Goal: Information Seeking & Learning: Learn about a topic

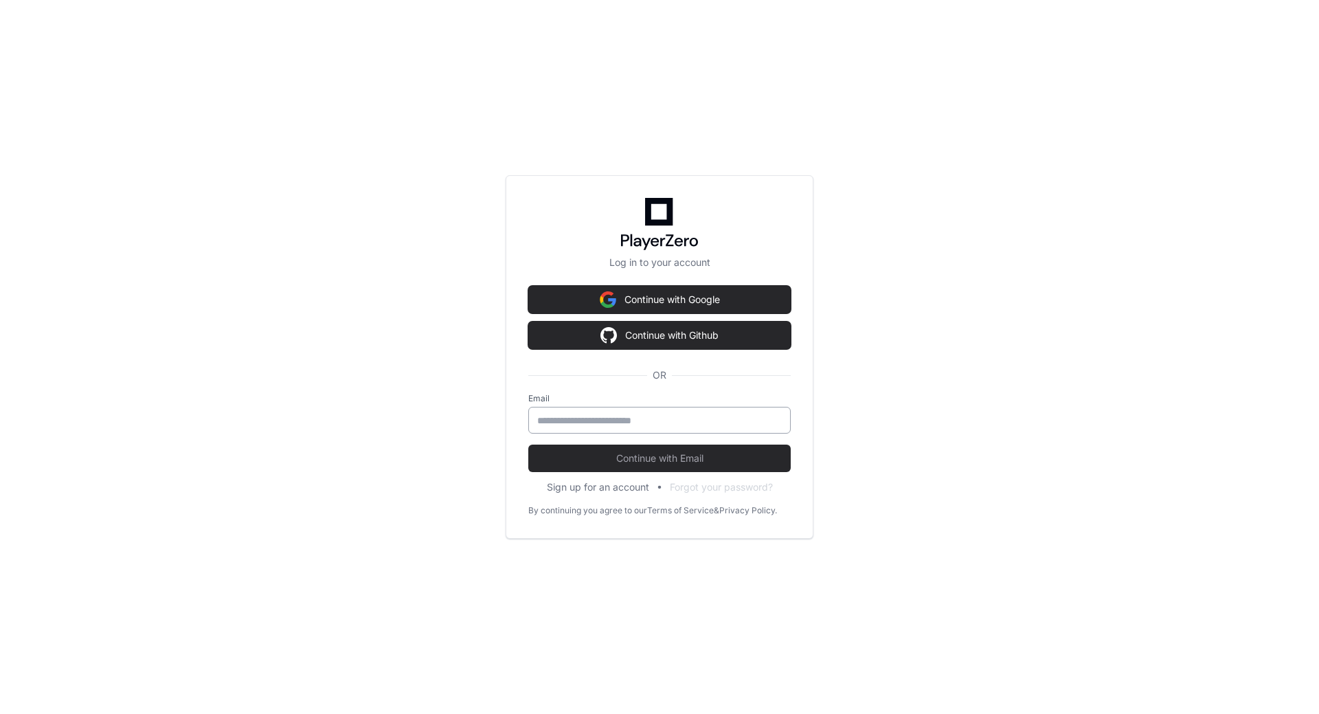
click at [562, 425] on input "email" at bounding box center [659, 421] width 245 height 14
type input "**********"
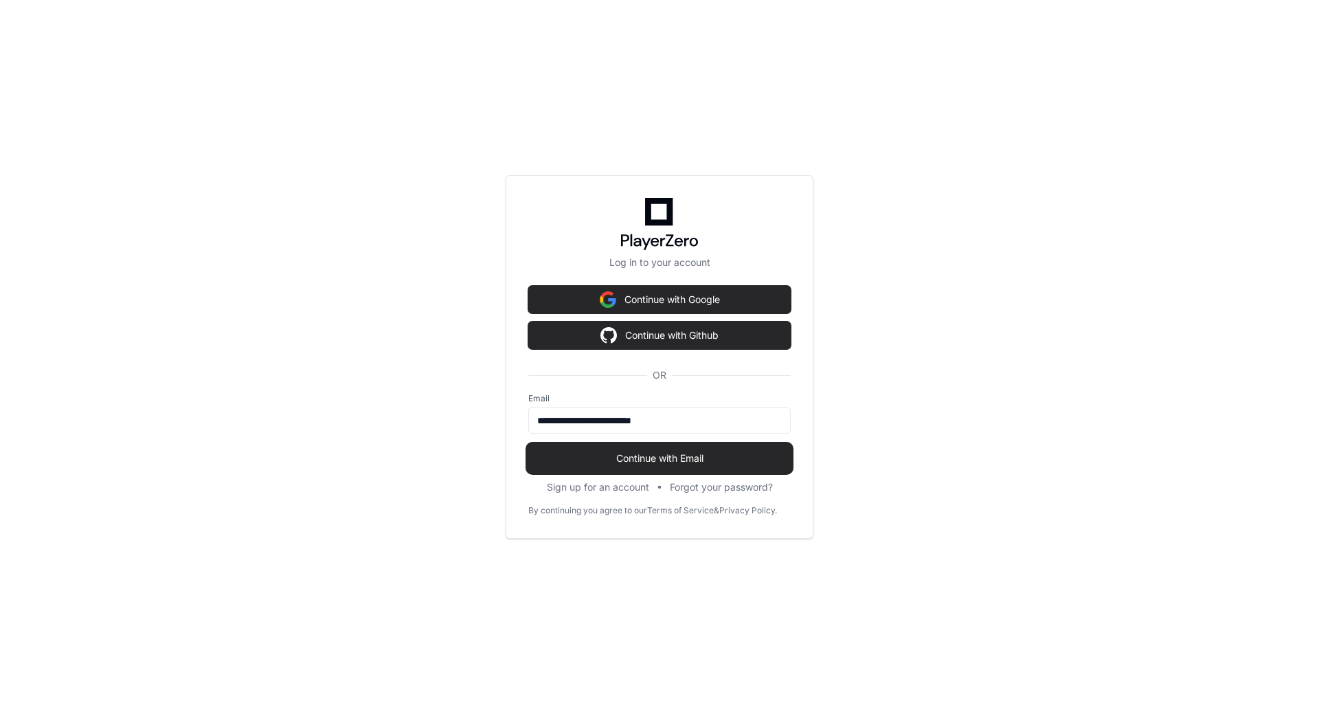
click at [631, 455] on span "Continue with Email" at bounding box center [659, 458] width 263 height 14
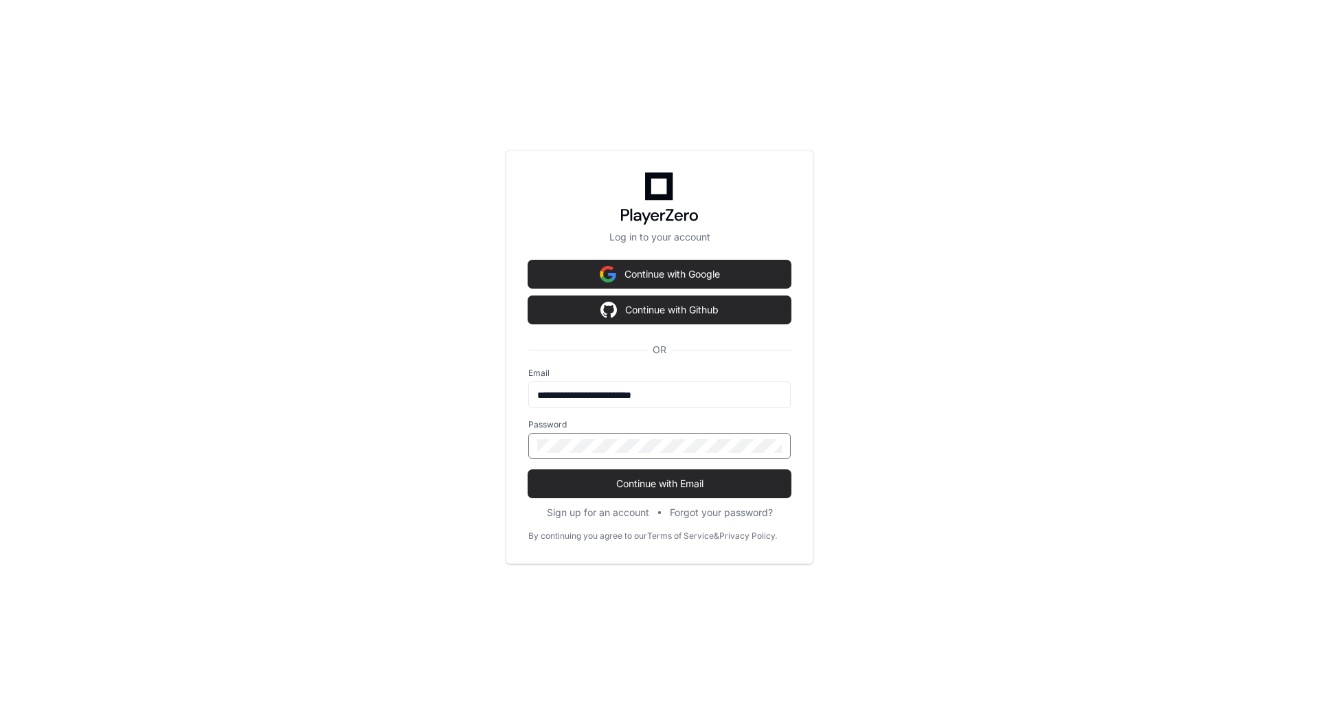
click at [528, 470] on button "Continue with Email" at bounding box center [659, 483] width 263 height 27
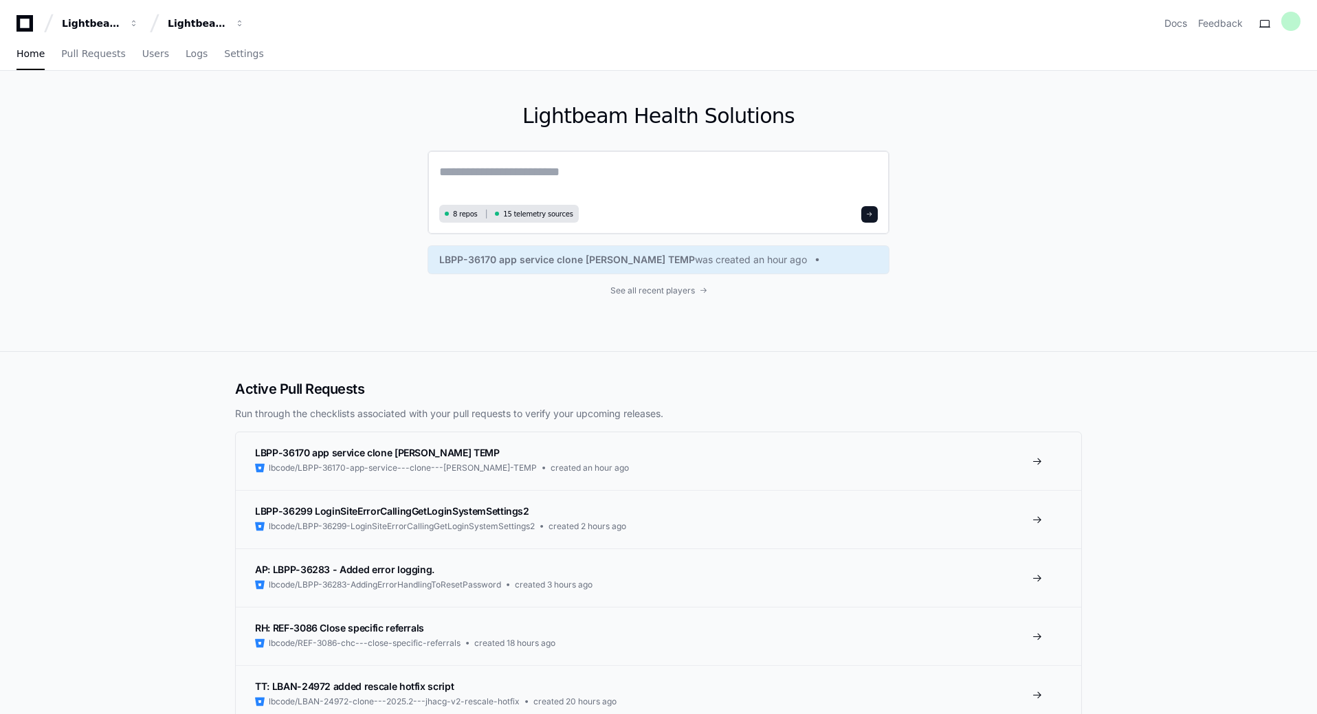
click at [465, 175] on textarea at bounding box center [658, 181] width 438 height 38
click at [643, 285] on span "See all recent players" at bounding box center [652, 290] width 85 height 11
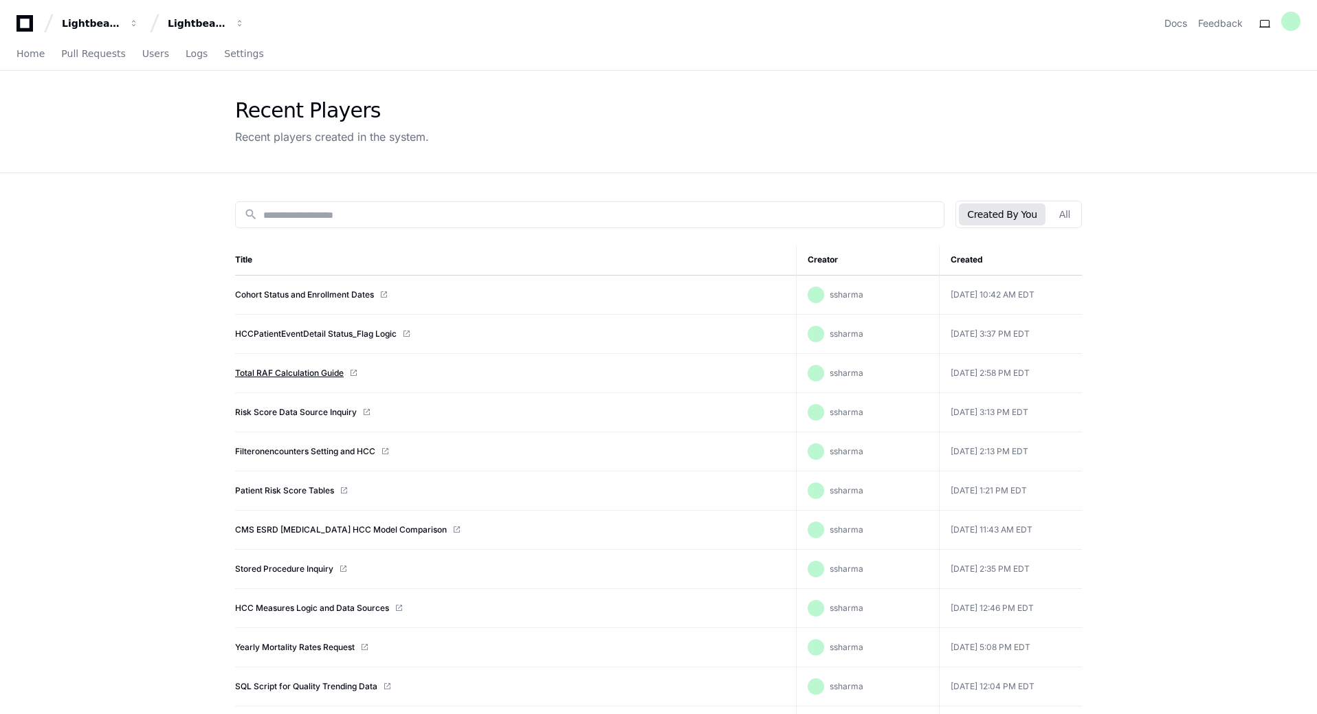
click at [287, 375] on link "Total RAF Calculation Guide" at bounding box center [289, 373] width 109 height 11
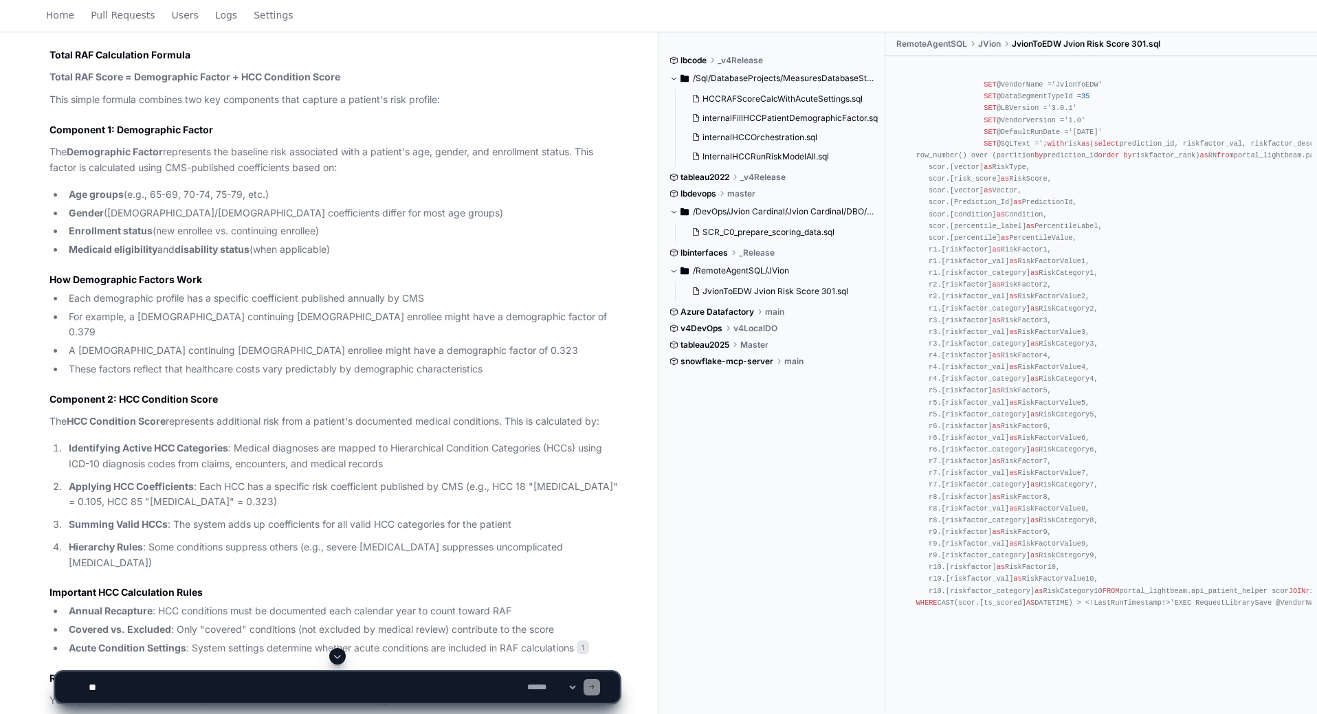
scroll to position [962, 0]
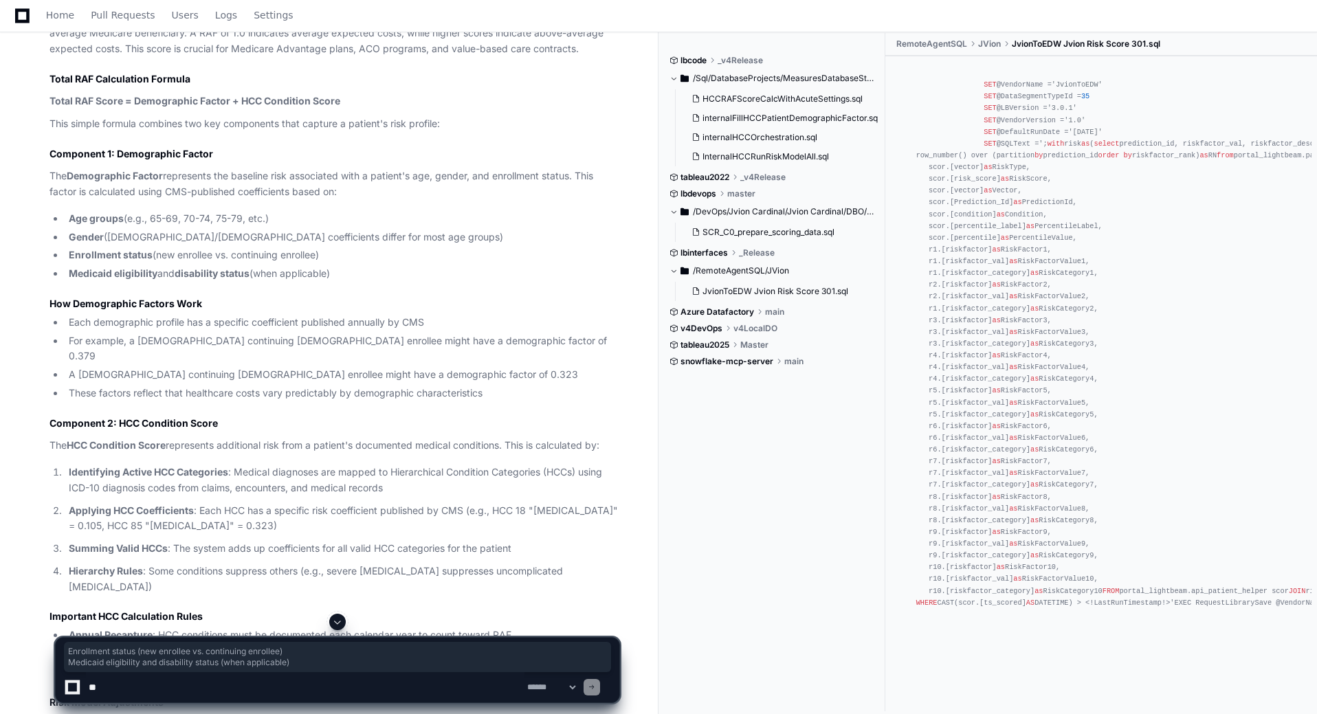
drag, startPoint x: 350, startPoint y: 276, endPoint x: 68, endPoint y: 251, distance: 282.9
click at [68, 251] on ul "Age groups (e.g., 65-69, 70-74, 75-79, etc.) Gender (male/female coefficients d…" at bounding box center [334, 246] width 570 height 71
click at [394, 262] on li "Enrollment status (new enrollee vs. continuing enrollee)" at bounding box center [342, 255] width 555 height 16
drag, startPoint x: 316, startPoint y: 276, endPoint x: 61, endPoint y: 252, distance: 256.0
click at [61, 252] on ul "Age groups (e.g., 65-69, 70-74, 75-79, etc.) Gender (male/female coefficients d…" at bounding box center [334, 246] width 570 height 71
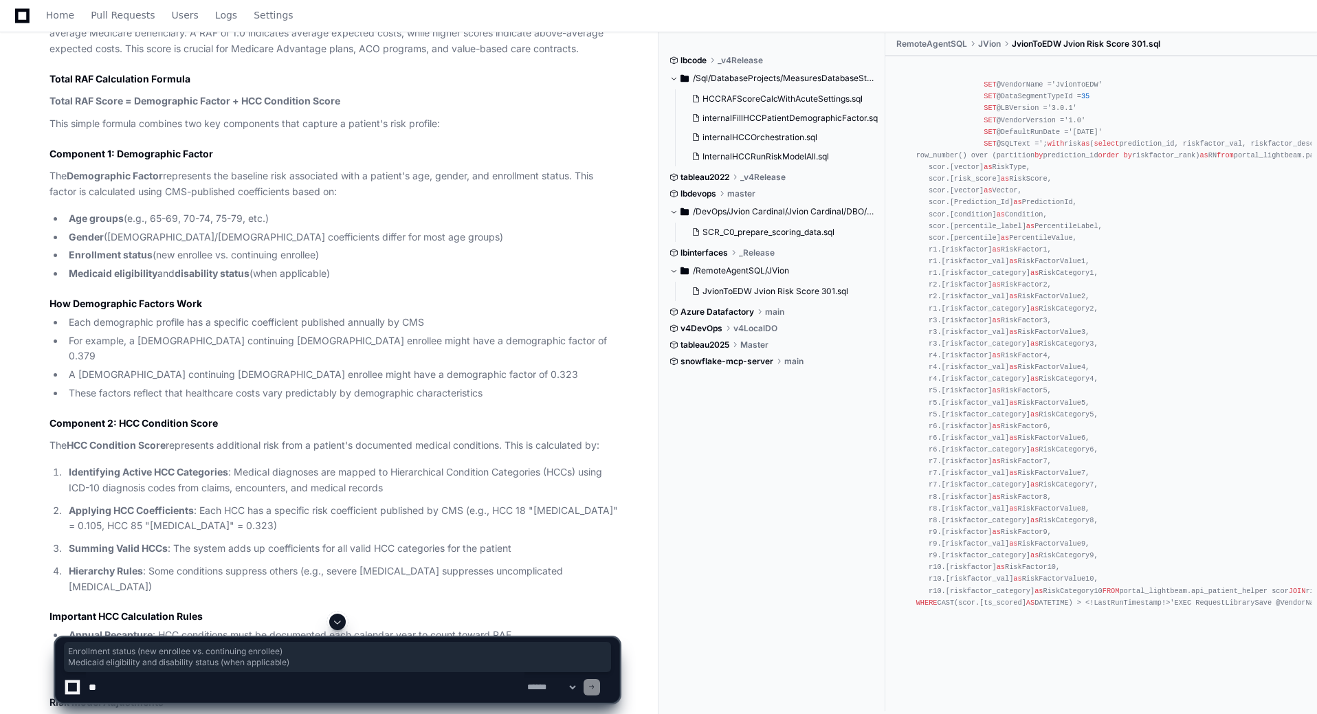
copy ul "Enrollment status (new enrollee vs. continuing enrollee) Medicaid eligibility a…"
click at [134, 693] on textarea at bounding box center [305, 687] width 438 height 30
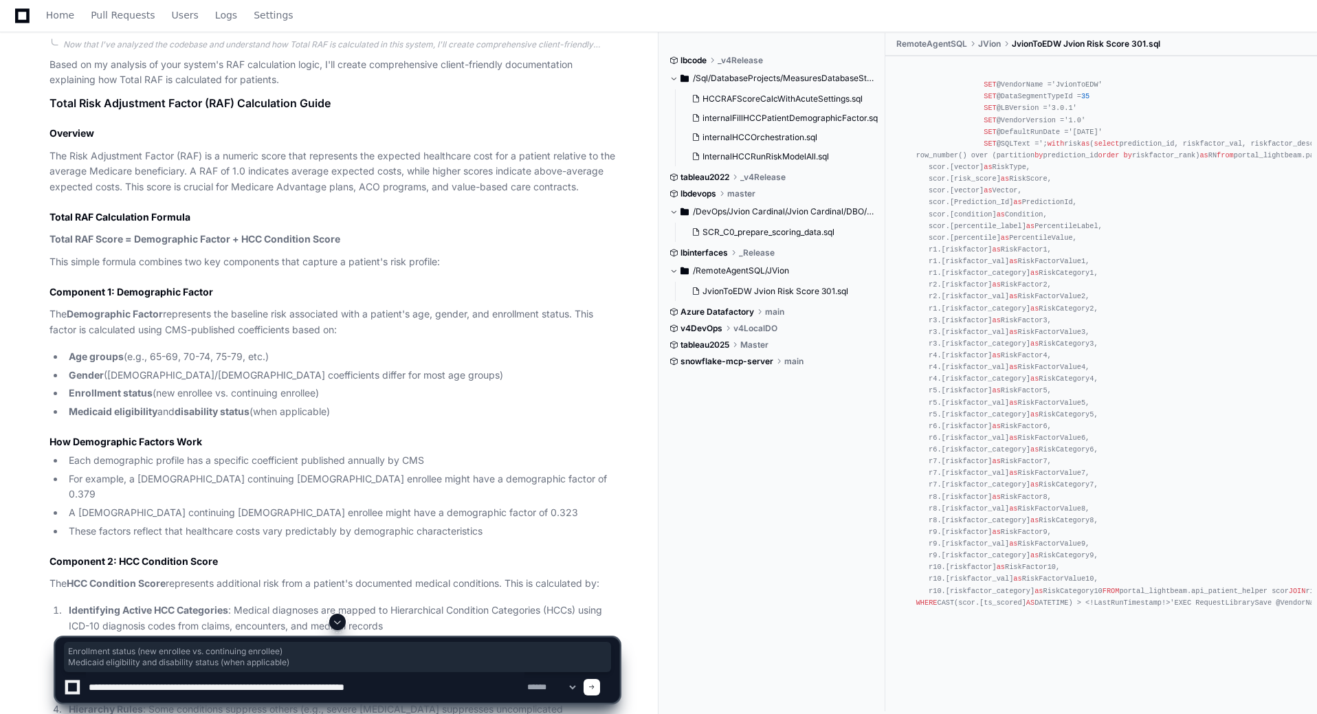
scroll to position [825, 0]
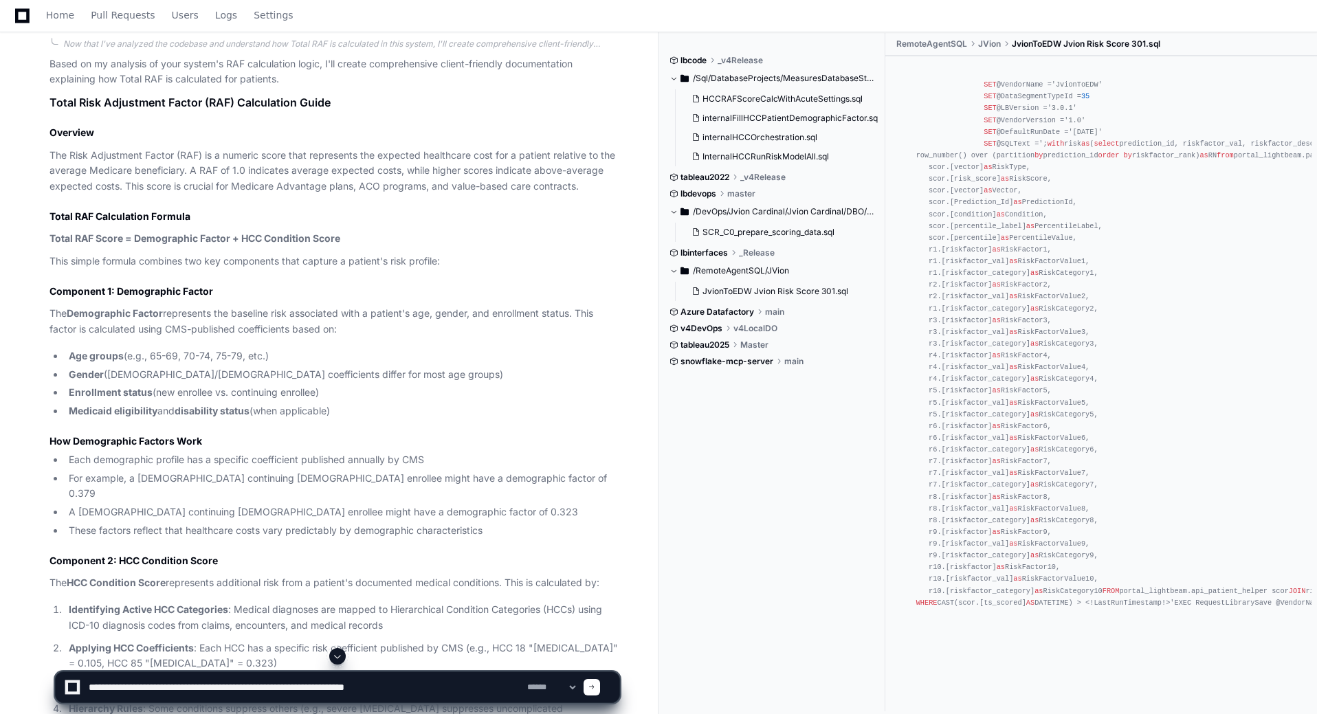
click at [435, 695] on textarea at bounding box center [305, 687] width 438 height 30
drag, startPoint x: 495, startPoint y: 689, endPoint x: 447, endPoint y: 686, distance: 48.9
click at [447, 686] on textarea at bounding box center [305, 687] width 438 height 30
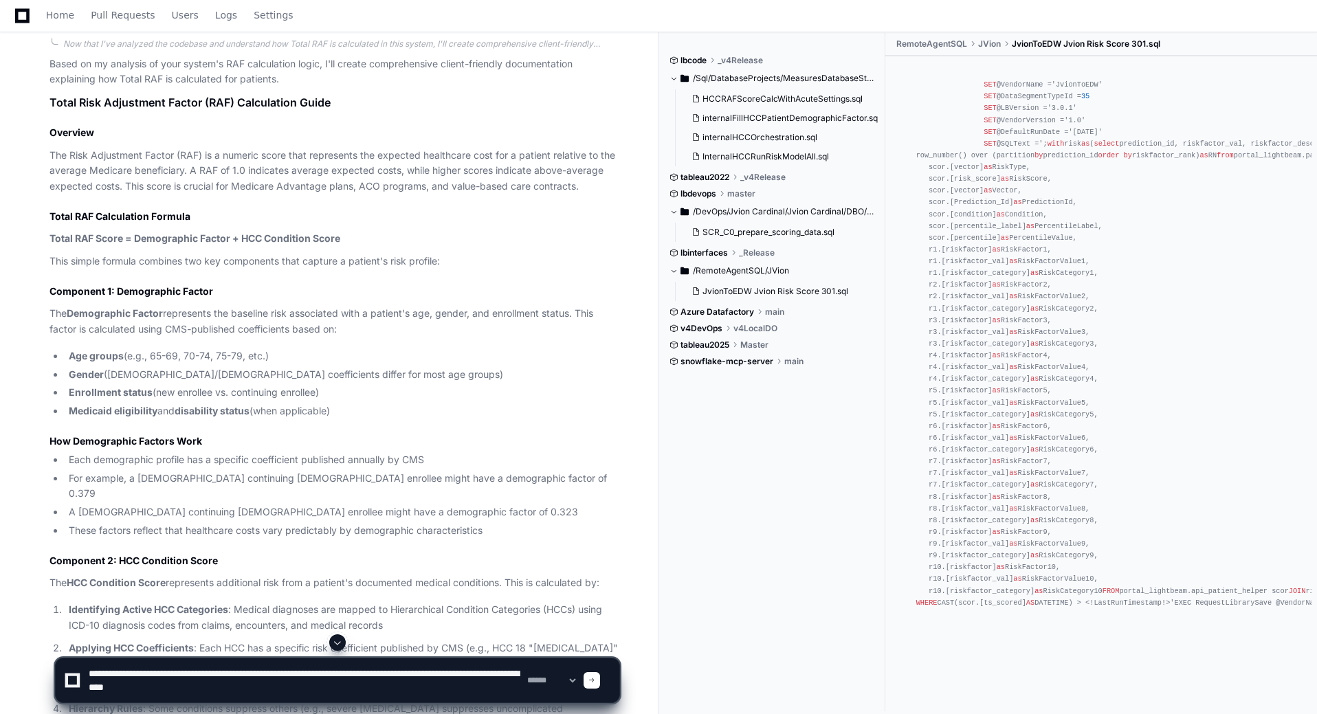
type textarea "**********"
